Goal: Communication & Community: Answer question/provide support

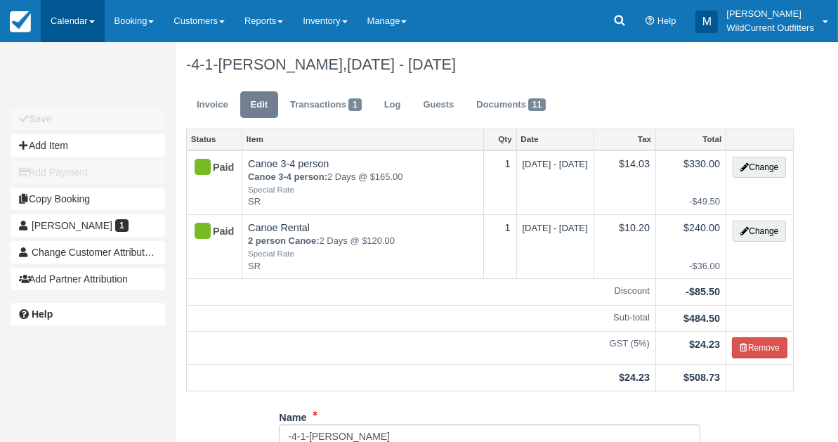
click at [55, 14] on link "Calendar" at bounding box center [73, 21] width 64 height 42
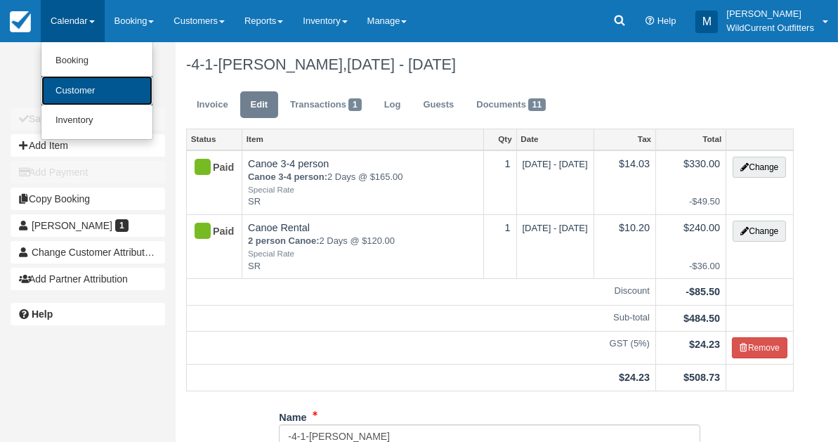
click at [60, 79] on link "Customer" at bounding box center [96, 91] width 111 height 30
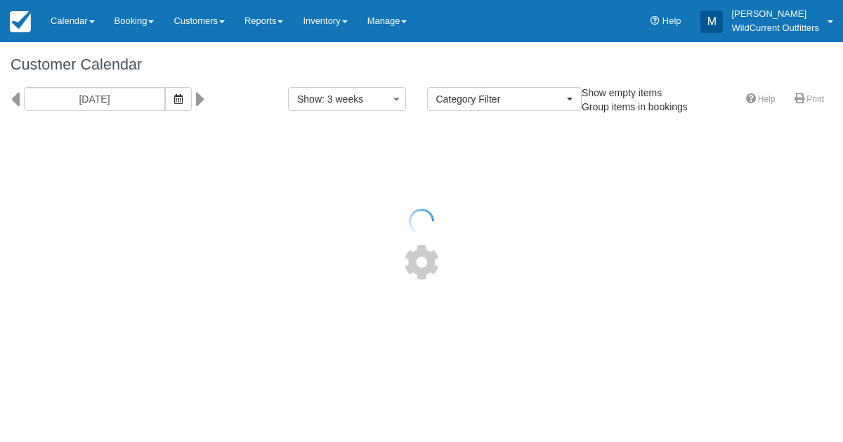
select select
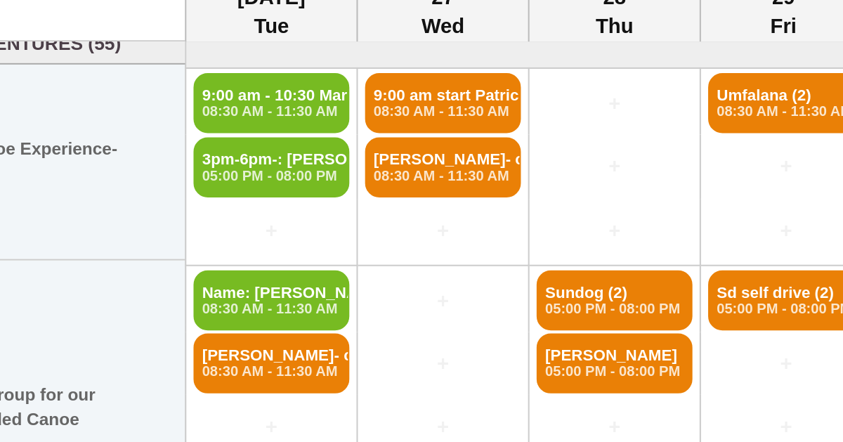
scroll to position [6, 0]
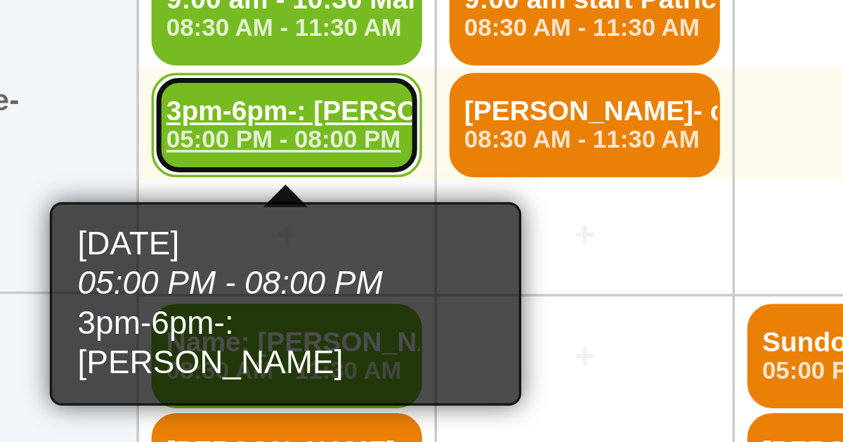
click at [197, 210] on em "05:00 PM - 08:00 PM" at bounding box center [208, 212] width 68 height 8
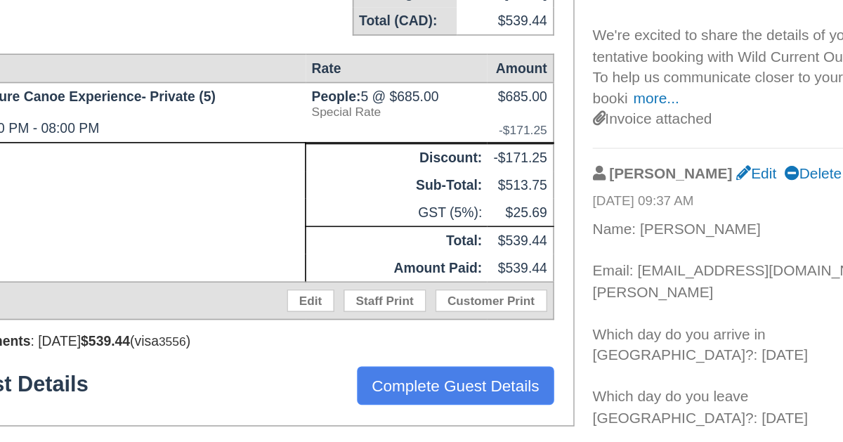
scroll to position [134, 0]
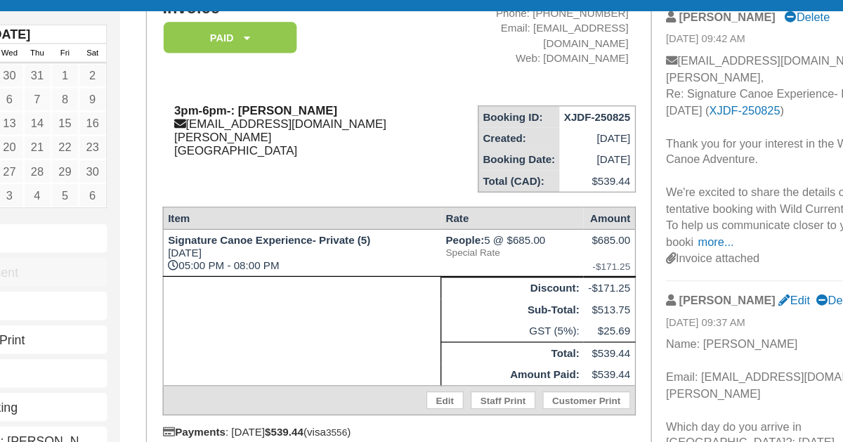
drag, startPoint x: 358, startPoint y: 117, endPoint x: 268, endPoint y: 116, distance: 90.7
click at [268, 116] on div "3pm-6pm-: Christian Thomae info@dr-thomae.de Canada" at bounding box center [316, 136] width 215 height 42
copy strong "Christian Thomae"
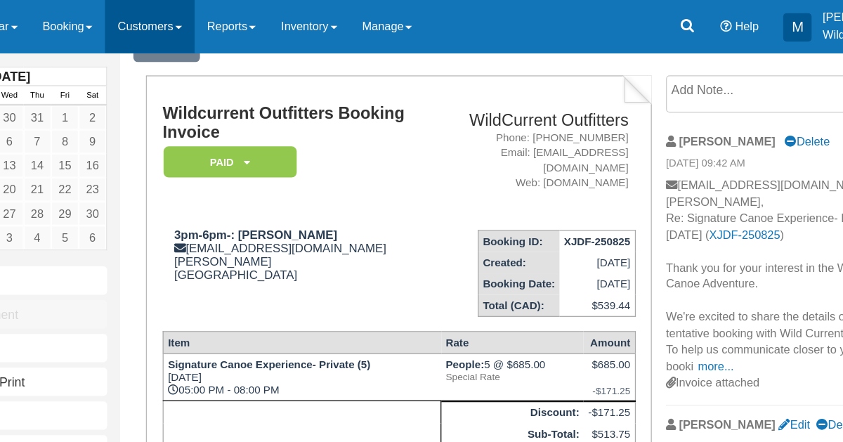
scroll to position [67, 0]
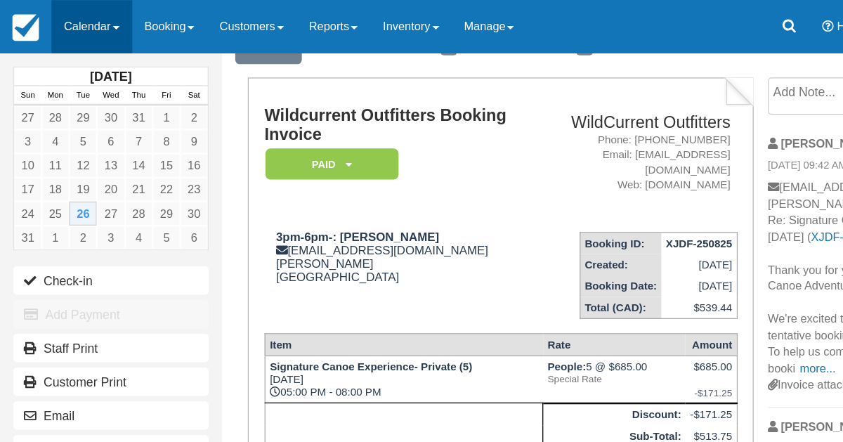
click at [56, 18] on link "Calendar" at bounding box center [73, 21] width 64 height 42
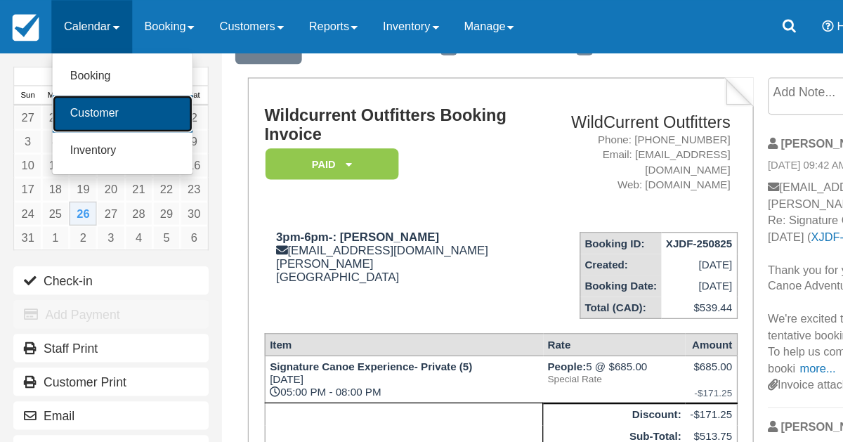
click at [62, 82] on link "Customer" at bounding box center [96, 90] width 111 height 30
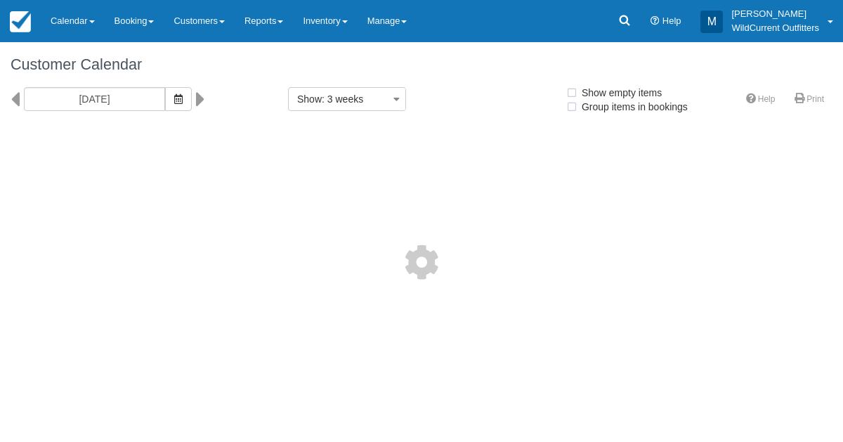
select select
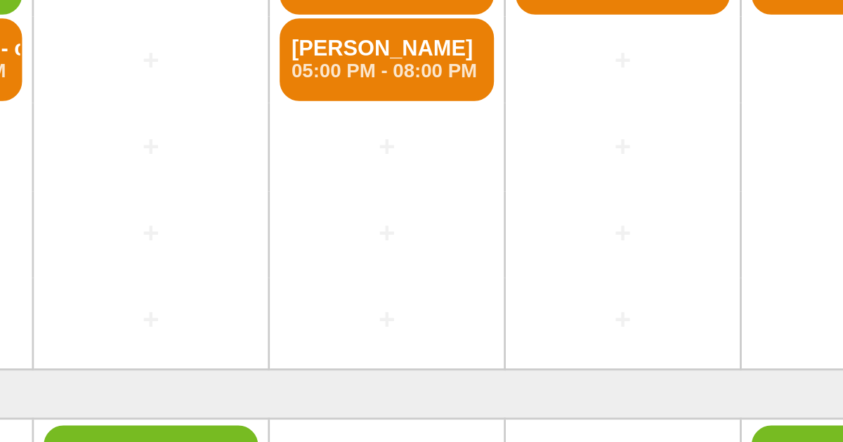
scroll to position [166, 0]
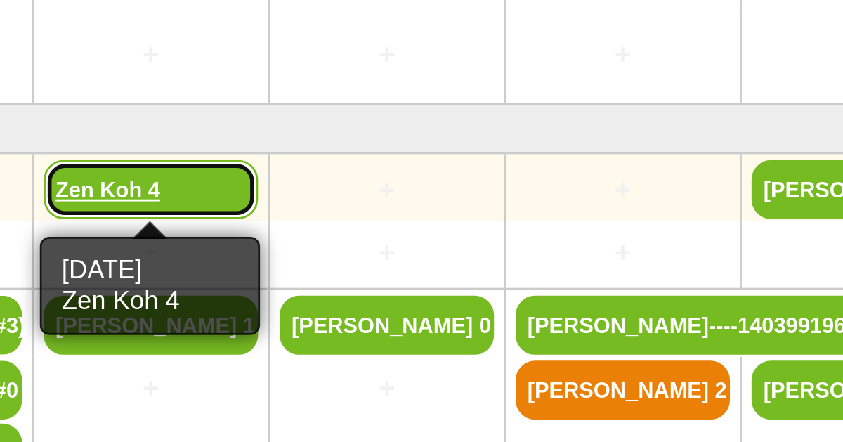
click at [278, 285] on link "Zen Koh 4" at bounding box center [292, 286] width 77 height 21
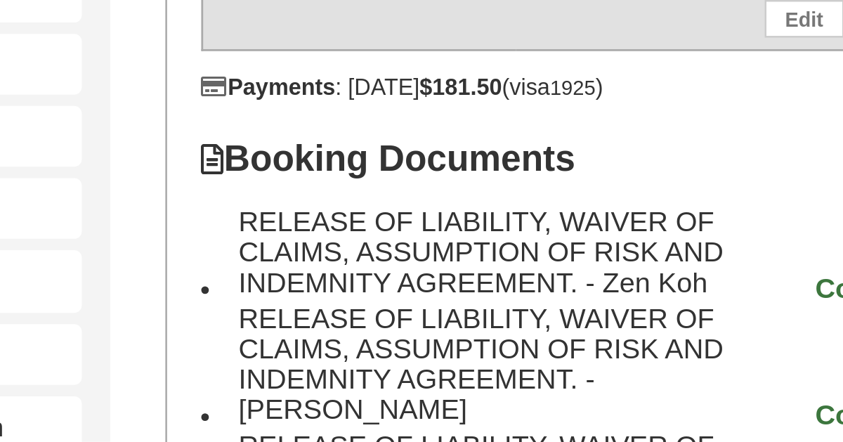
scroll to position [184, 0]
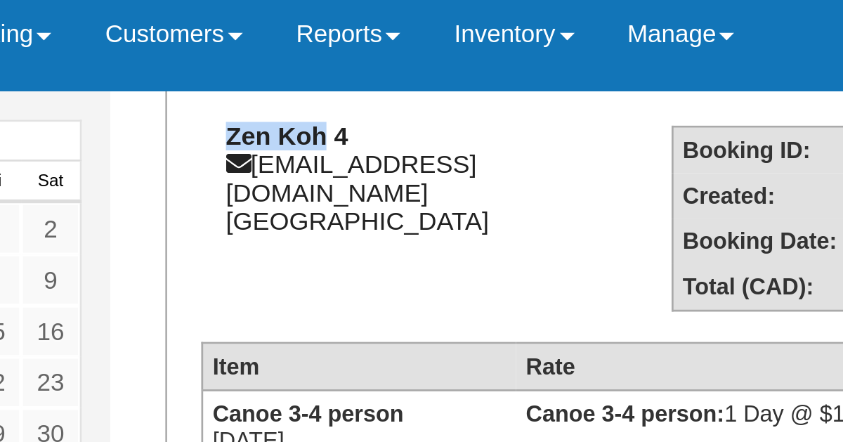
drag, startPoint x: 257, startPoint y: 69, endPoint x: 218, endPoint y: 67, distance: 38.7
click at [219, 64] on strong "Zen Koh 4" at bounding box center [241, 58] width 45 height 11
copy strong "Zen Koh"
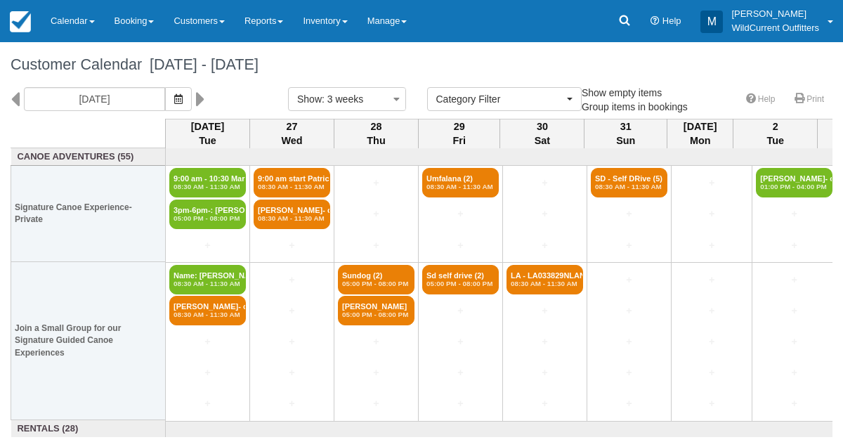
select select
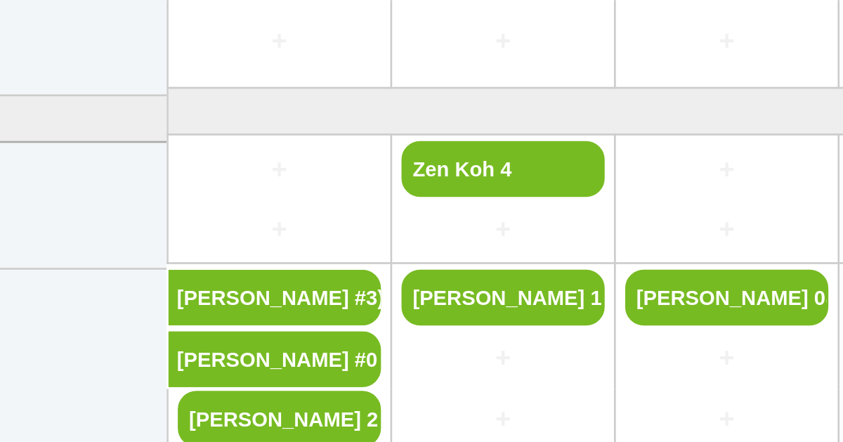
scroll to position [166, 0]
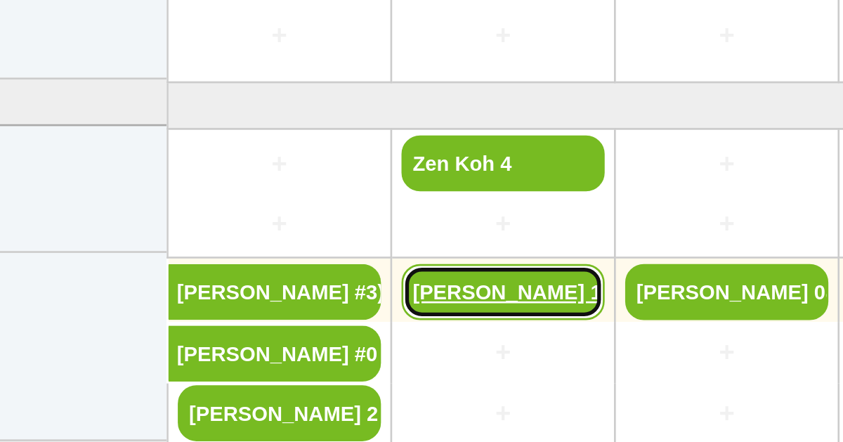
click at [285, 334] on link "Genna Lauters 1" at bounding box center [292, 334] width 77 height 21
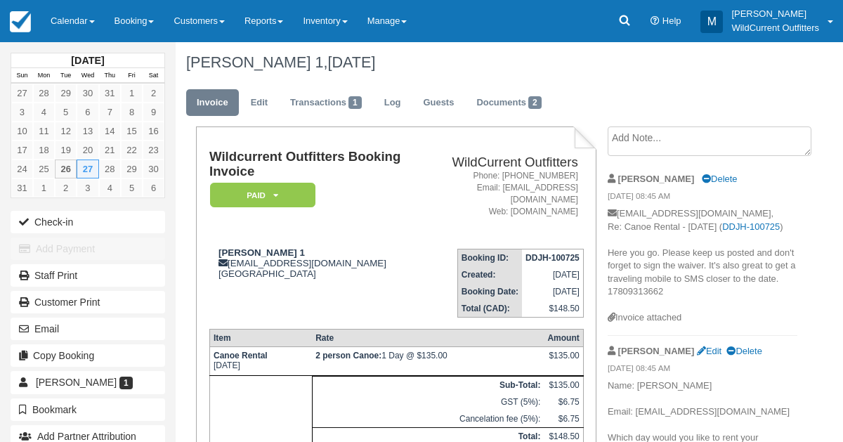
scroll to position [8, 0]
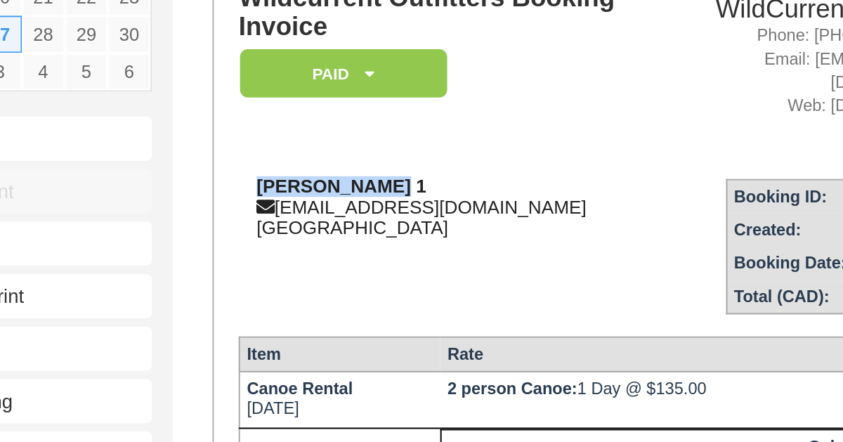
drag, startPoint x: 284, startPoint y: 246, endPoint x: 220, endPoint y: 242, distance: 64.1
click at [220, 242] on strong "[PERSON_NAME] 1" at bounding box center [262, 246] width 86 height 11
copy strong "[PERSON_NAME]"
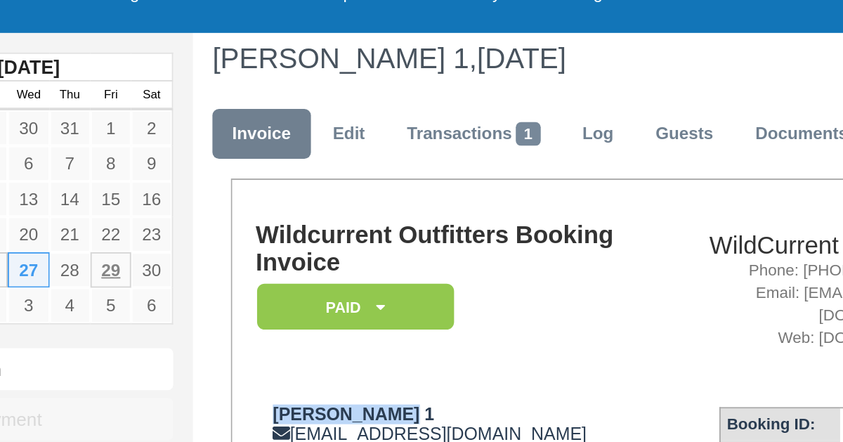
scroll to position [0, 0]
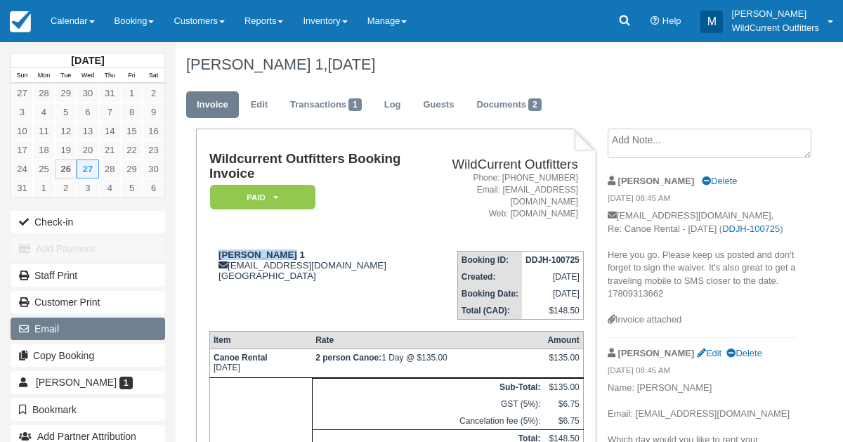
click at [51, 319] on button "Email" at bounding box center [88, 329] width 155 height 22
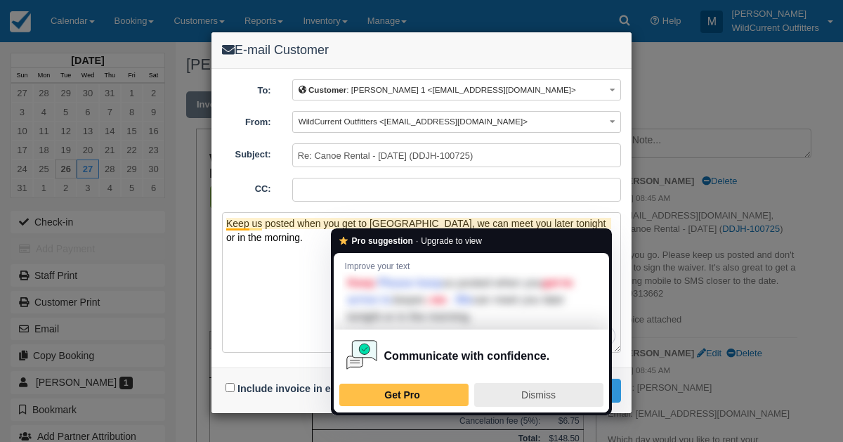
click at [535, 396] on span "Dismiss" at bounding box center [539, 394] width 34 height 11
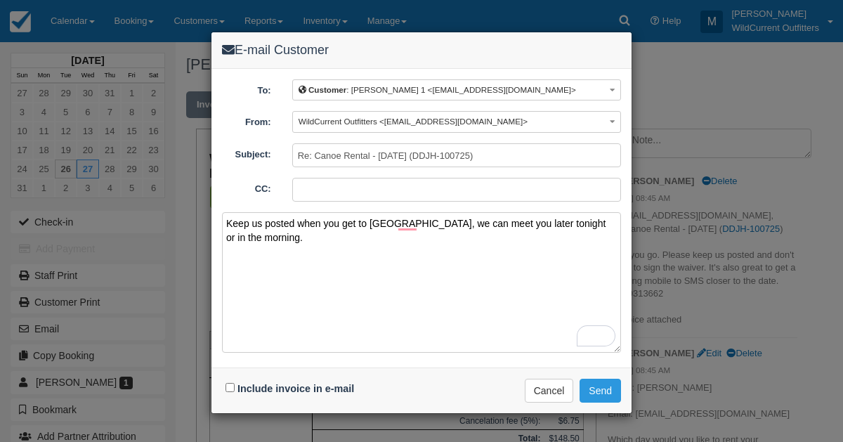
click at [261, 227] on textarea "Keep us posted when you get to [GEOGRAPHIC_DATA], we can meet you later tonight…" at bounding box center [421, 282] width 399 height 141
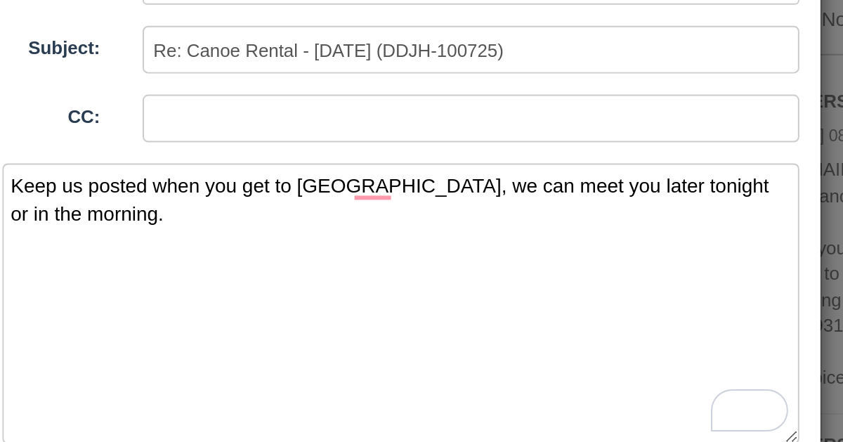
click at [612, 226] on textarea "Keep us posted when you get to [GEOGRAPHIC_DATA], we can meet you later tonight…" at bounding box center [421, 282] width 399 height 141
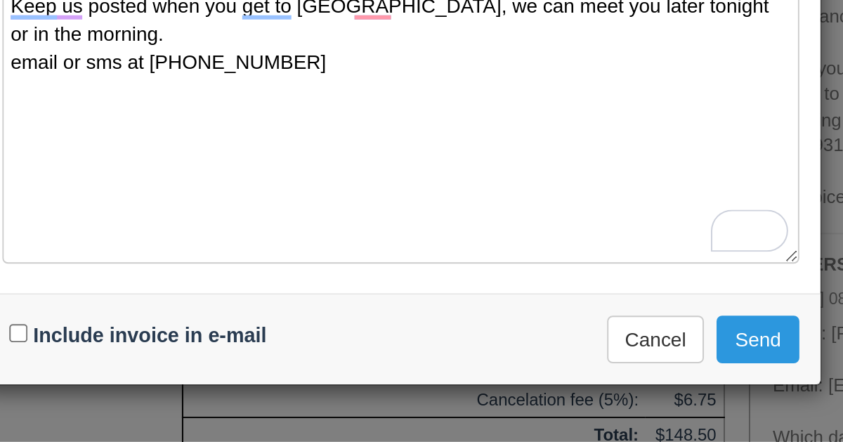
type textarea "Keep us posted when you get to Jasper, we can meet you later tonight or in the …"
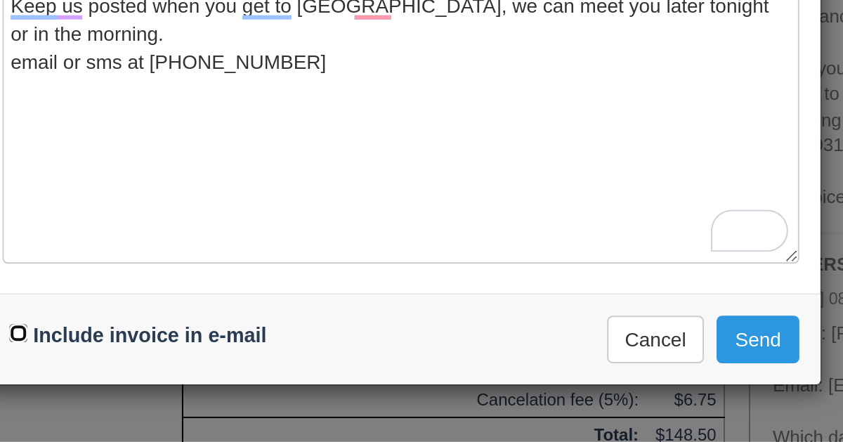
click at [228, 386] on input "Include invoice in e-mail" at bounding box center [230, 387] width 9 height 9
checkbox input "true"
click at [595, 394] on button "Send" at bounding box center [600, 391] width 41 height 24
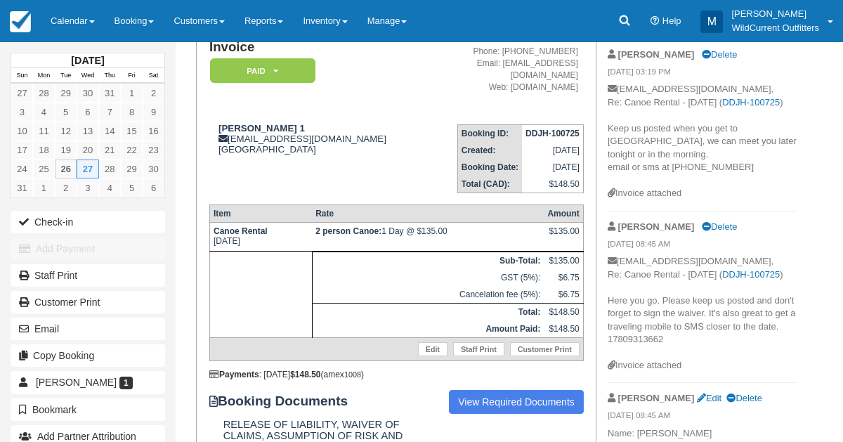
scroll to position [129, 0]
